Goal: Navigation & Orientation: Find specific page/section

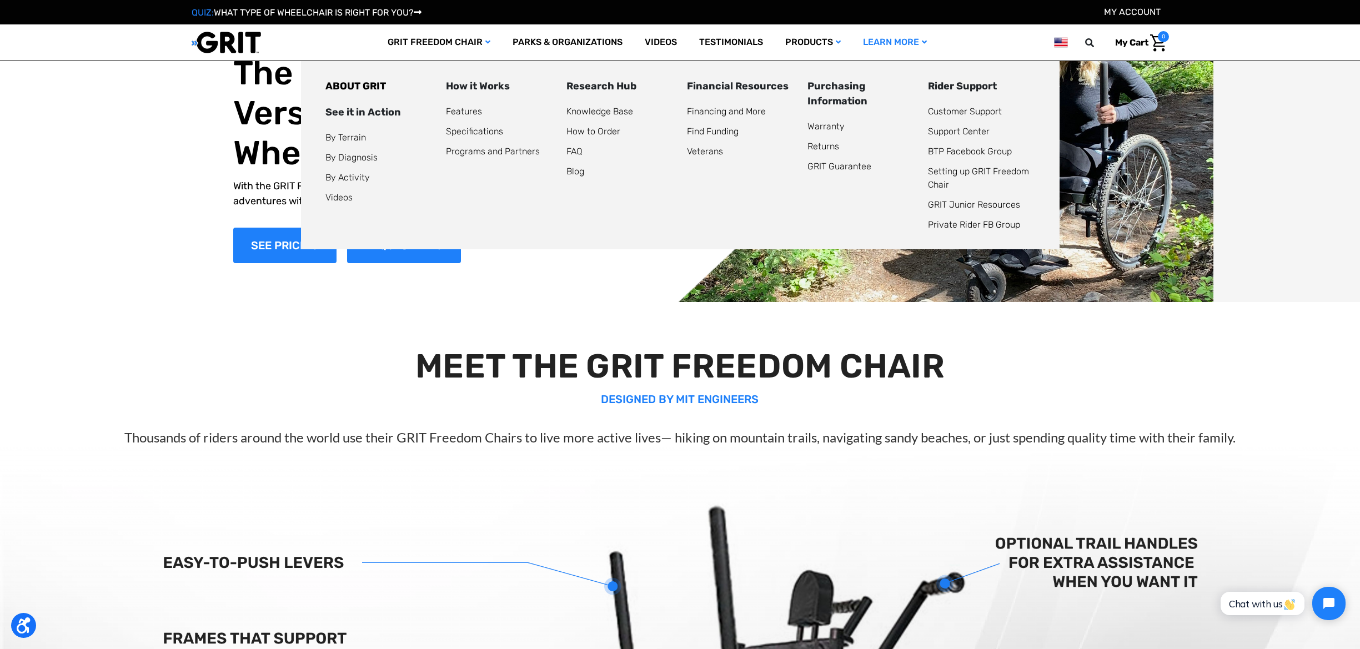
scroll to position [1, 0]
click at [352, 138] on link "By Terrain" at bounding box center [345, 137] width 41 height 11
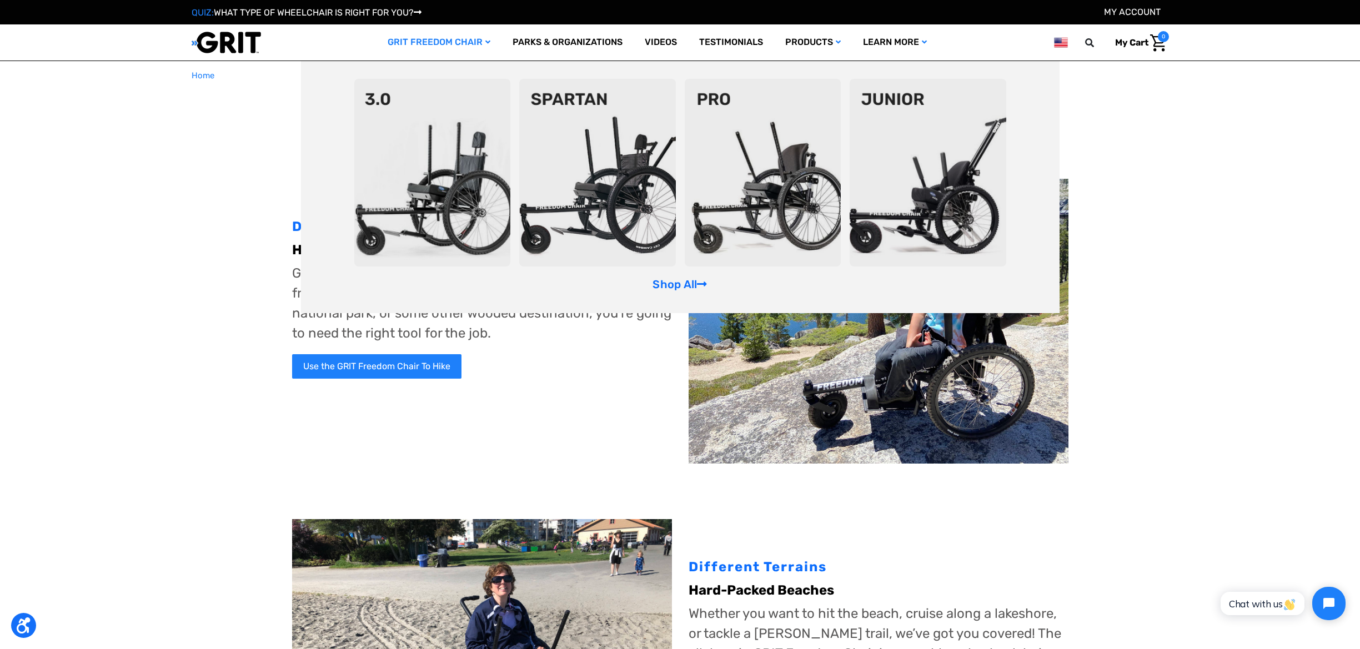
click at [432, 91] on img at bounding box center [432, 173] width 157 height 188
